Goal: Transaction & Acquisition: Purchase product/service

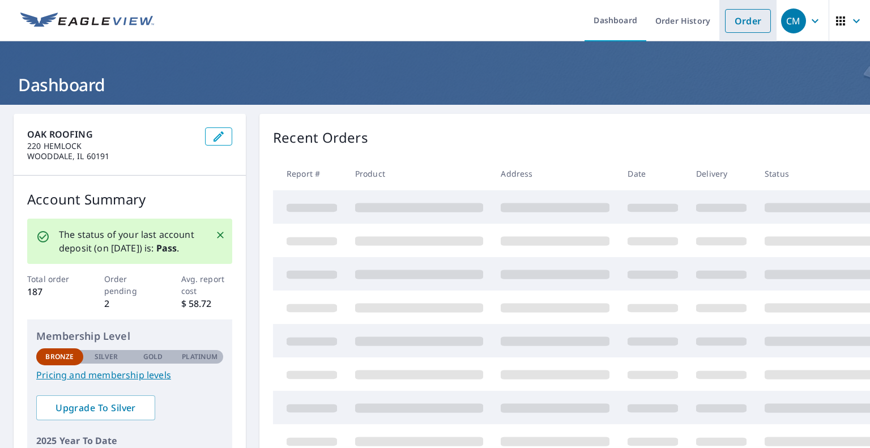
click at [750, 24] on link "Order" at bounding box center [748, 21] width 46 height 24
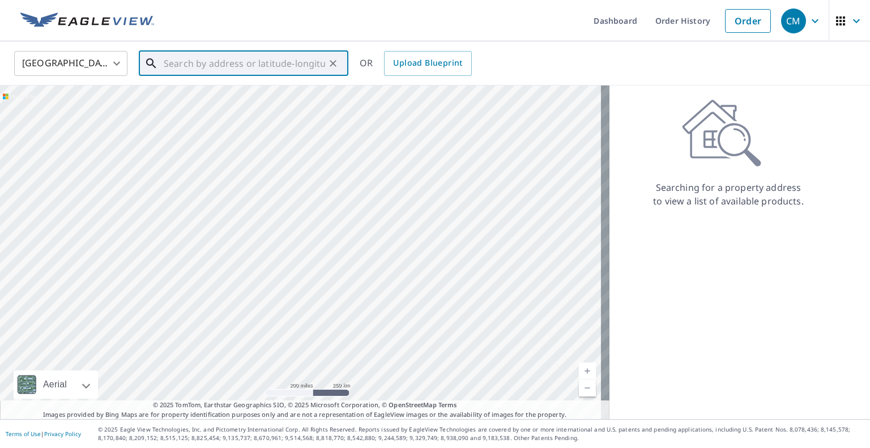
click at [306, 66] on input "text" at bounding box center [244, 64] width 161 height 32
click at [218, 99] on span "[STREET_ADDRESS][PERSON_NAME]" at bounding box center [250, 97] width 178 height 14
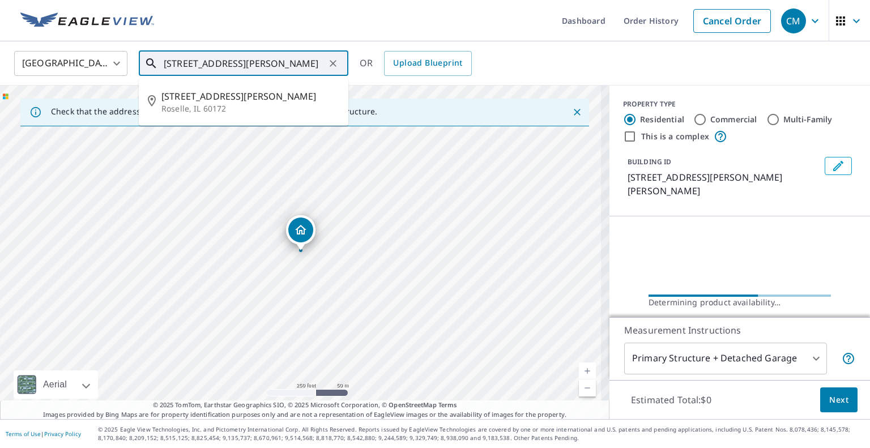
click at [202, 60] on input "[STREET_ADDRESS][PERSON_NAME]" at bounding box center [244, 64] width 161 height 32
click at [319, 62] on input "[STREET_ADDRESS][PERSON_NAME]" at bounding box center [244, 64] width 161 height 32
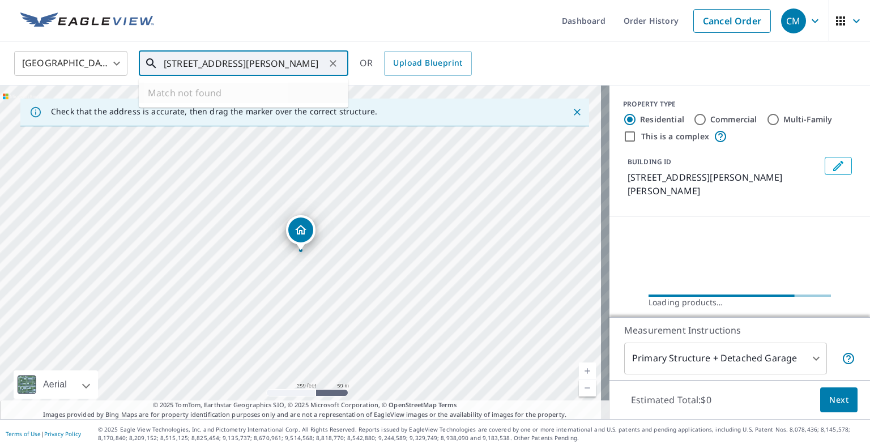
type input "[STREET_ADDRESS][PERSON_NAME]"
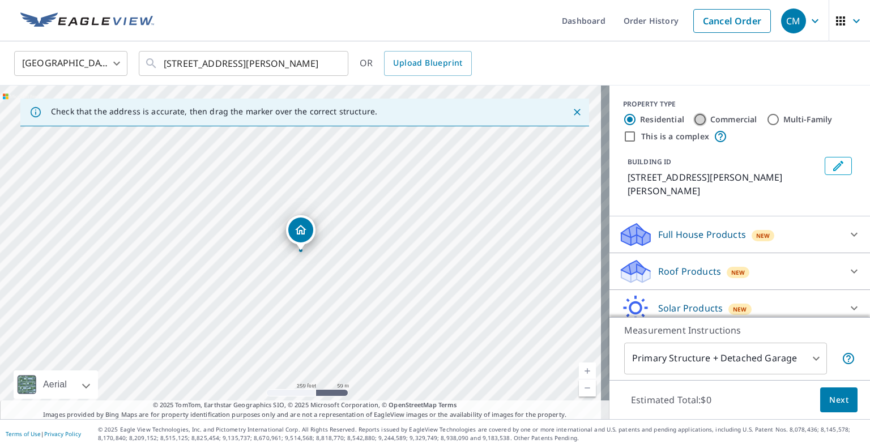
click at [695, 120] on input "Commercial" at bounding box center [700, 120] width 14 height 14
radio input "true"
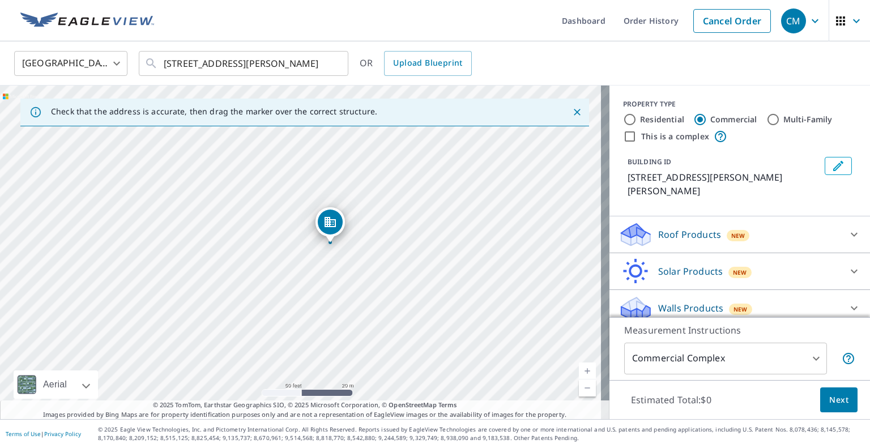
drag, startPoint x: 264, startPoint y: 257, endPoint x: 391, endPoint y: 244, distance: 128.1
click at [391, 244] on div "[STREET_ADDRESS][PERSON_NAME]" at bounding box center [305, 253] width 610 height 334
click at [666, 228] on p "Roof Products" at bounding box center [689, 235] width 63 height 14
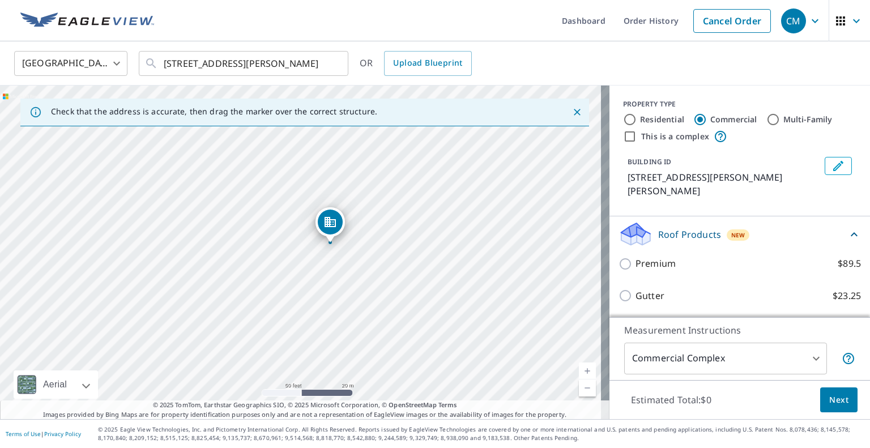
scroll to position [57, 0]
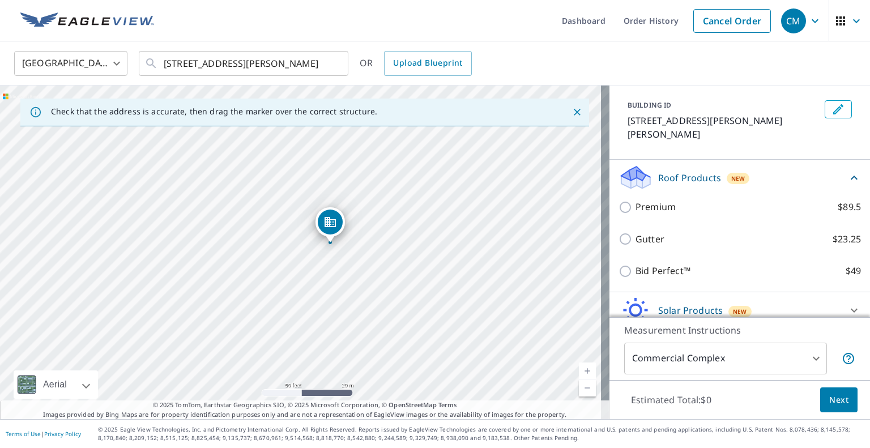
click at [807, 359] on body "CM CM Dashboard Order History Cancel Order CM [GEOGRAPHIC_DATA] [GEOGRAPHIC_DAT…" at bounding box center [435, 224] width 870 height 448
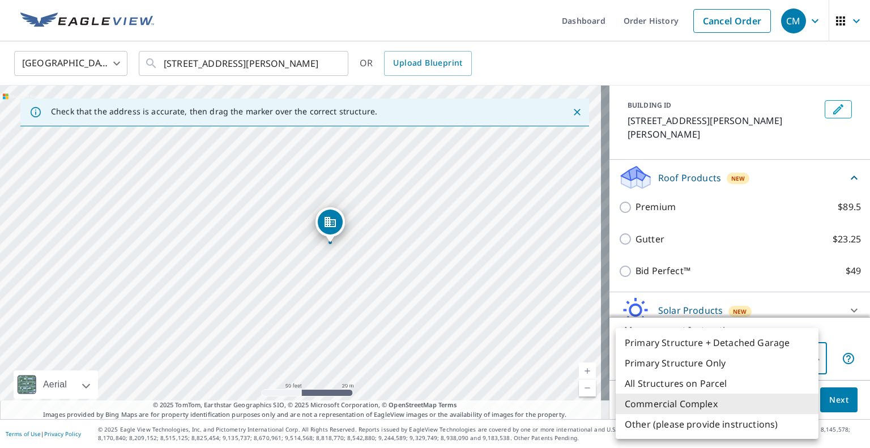
click at [849, 338] on div at bounding box center [435, 224] width 870 height 448
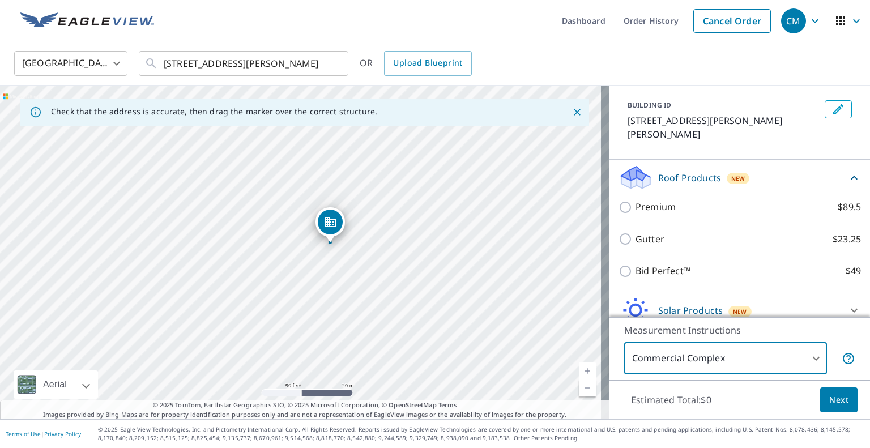
click at [802, 359] on body "CM CM Dashboard Order History Cancel Order CM [GEOGRAPHIC_DATA] [GEOGRAPHIC_DAT…" at bounding box center [435, 224] width 870 height 448
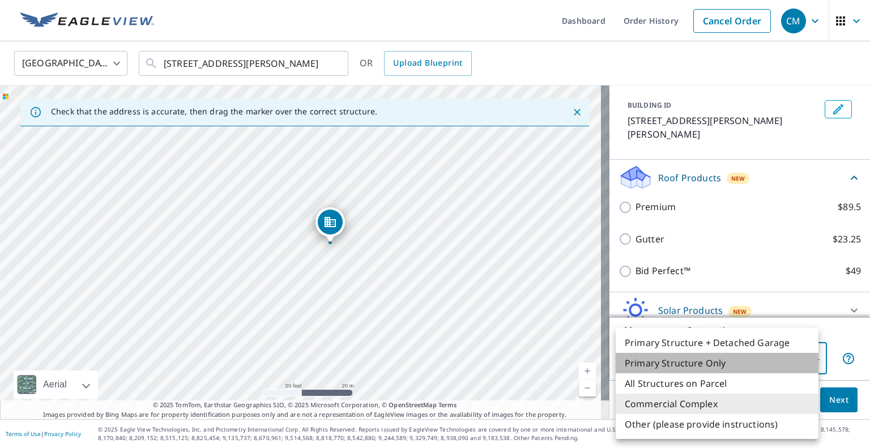
click at [793, 359] on li "Primary Structure Only" at bounding box center [717, 363] width 203 height 20
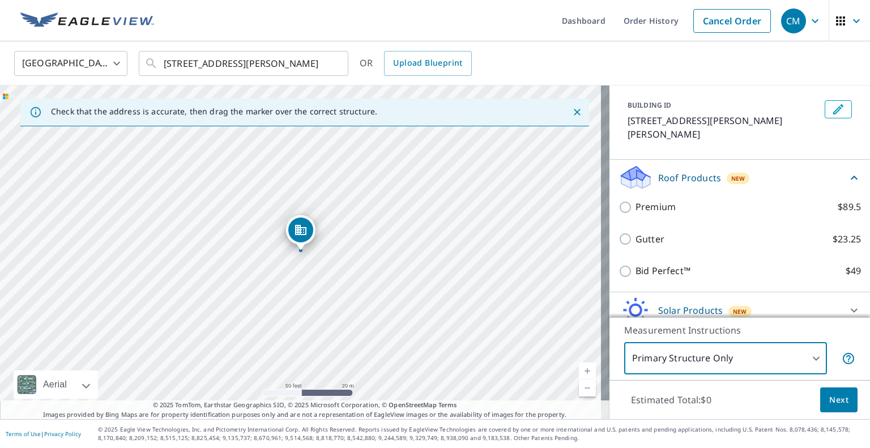
click at [798, 355] on body "CM CM Dashboard Order History Cancel Order CM [GEOGRAPHIC_DATA] [GEOGRAPHIC_DAT…" at bounding box center [435, 224] width 870 height 448
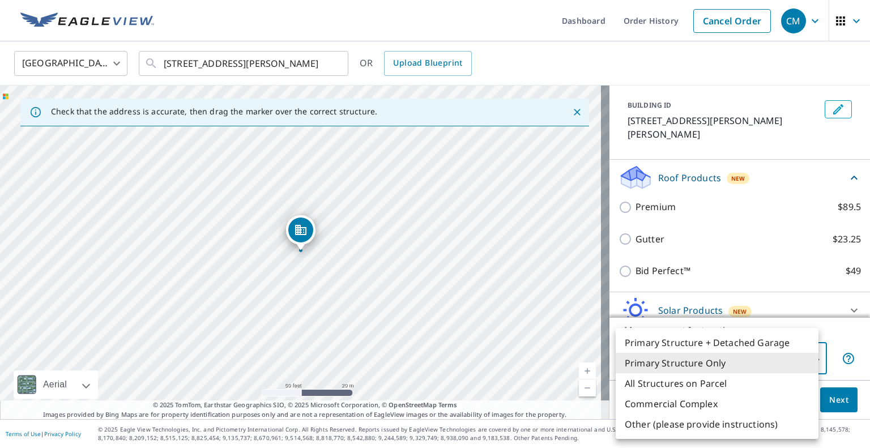
click at [717, 403] on li "Commercial Complex" at bounding box center [717, 404] width 203 height 20
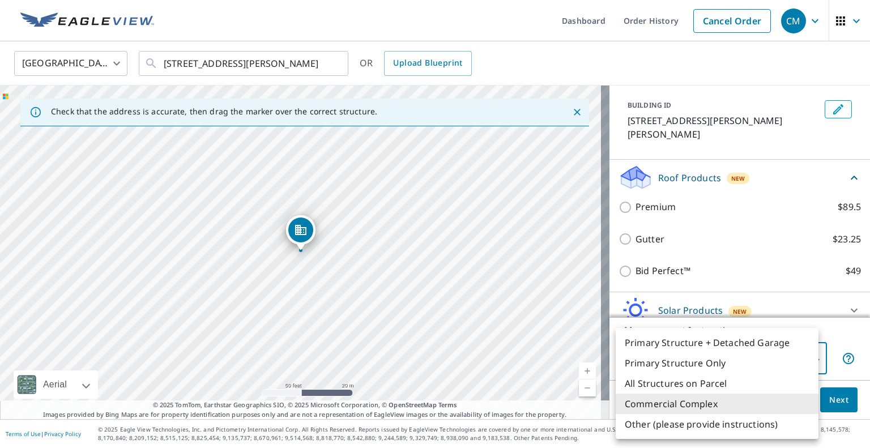
click at [769, 362] on body "CM CM Dashboard Order History Cancel Order CM [GEOGRAPHIC_DATA] [GEOGRAPHIC_DAT…" at bounding box center [435, 224] width 870 height 448
click at [741, 360] on li "Primary Structure Only" at bounding box center [717, 363] width 203 height 20
type input "2"
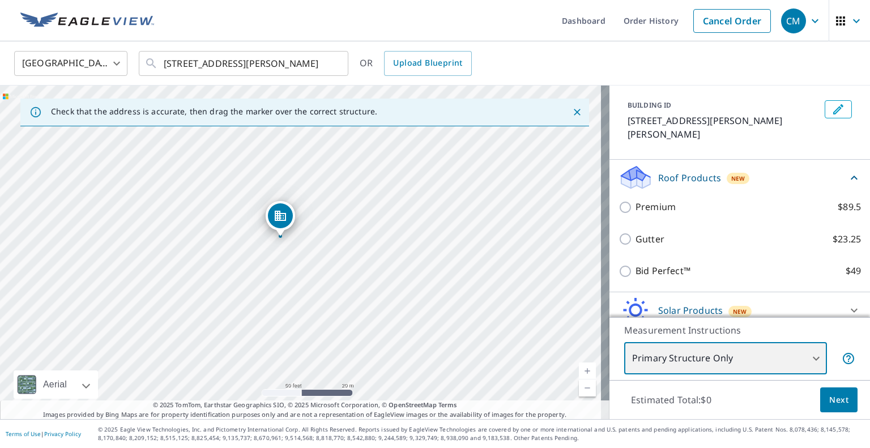
drag, startPoint x: 386, startPoint y: 273, endPoint x: 366, endPoint y: 259, distance: 24.8
click at [366, 259] on div "[STREET_ADDRESS][PERSON_NAME]" at bounding box center [305, 253] width 610 height 334
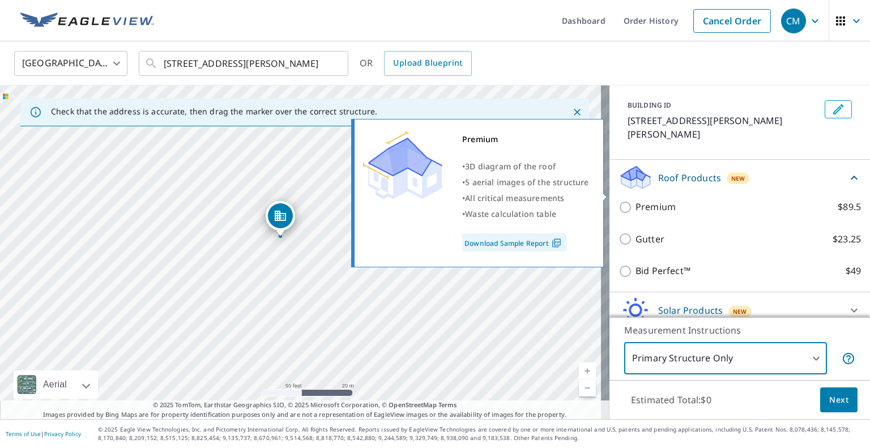
click at [671, 200] on label "Premium $89.5" at bounding box center [748, 207] width 225 height 14
click at [636, 201] on input "Premium $89.5" at bounding box center [627, 208] width 17 height 14
checkbox input "true"
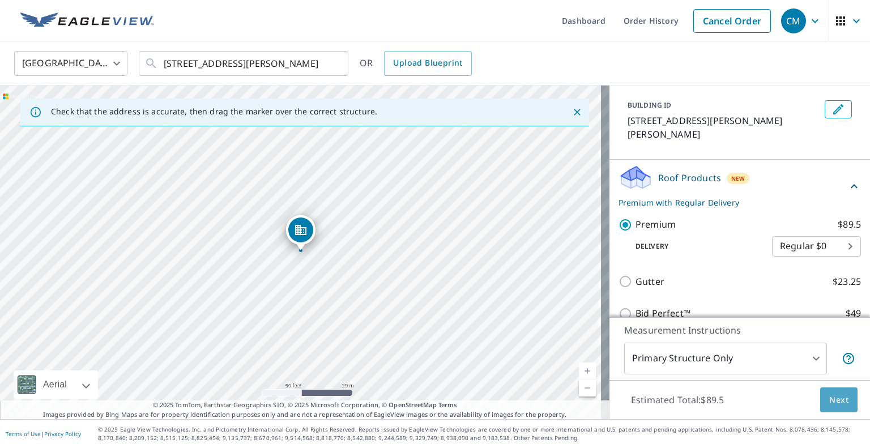
click at [841, 403] on button "Next" at bounding box center [838, 399] width 37 height 25
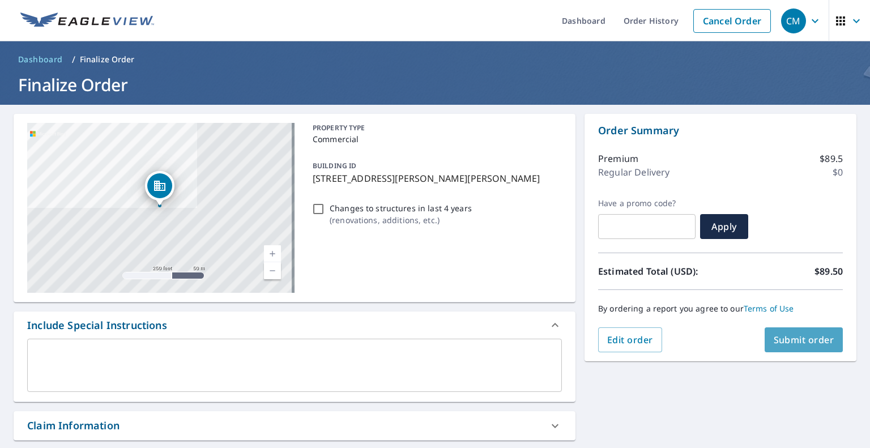
click at [799, 339] on span "Submit order" at bounding box center [804, 340] width 61 height 12
